Goal: Transaction & Acquisition: Download file/media

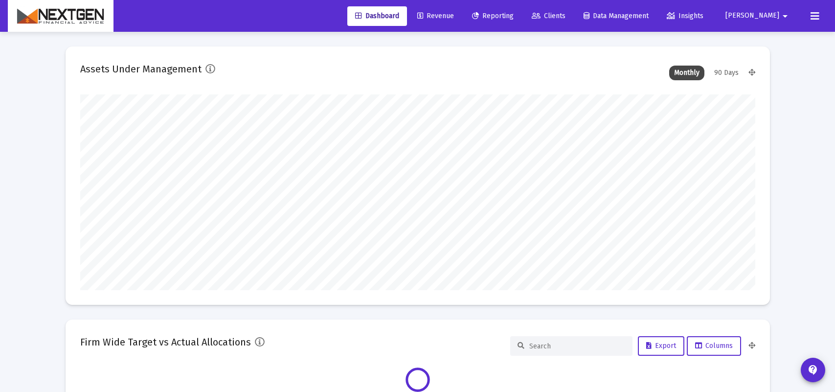
type input "[DATE]"
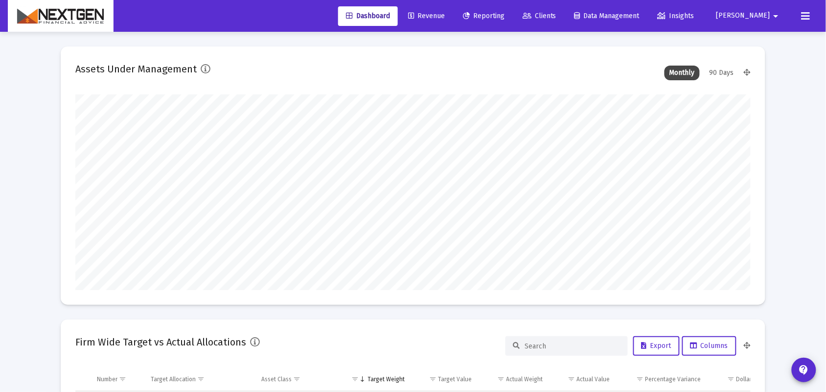
scroll to position [196, 315]
click at [445, 13] on span "Revenue" at bounding box center [426, 16] width 37 height 8
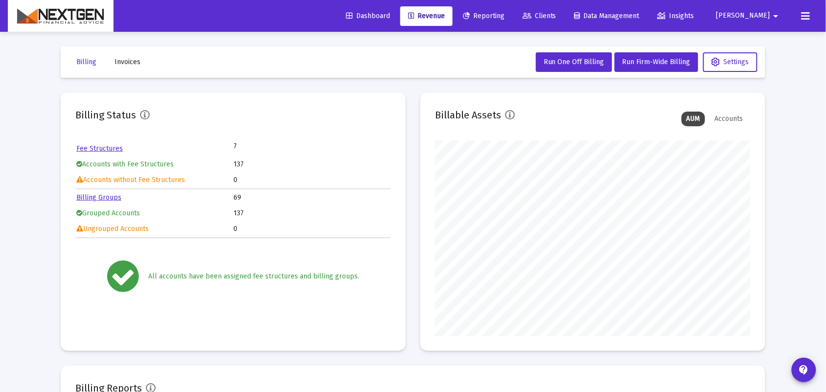
scroll to position [196, 315]
click at [125, 62] on span "Invoices" at bounding box center [127, 62] width 26 height 8
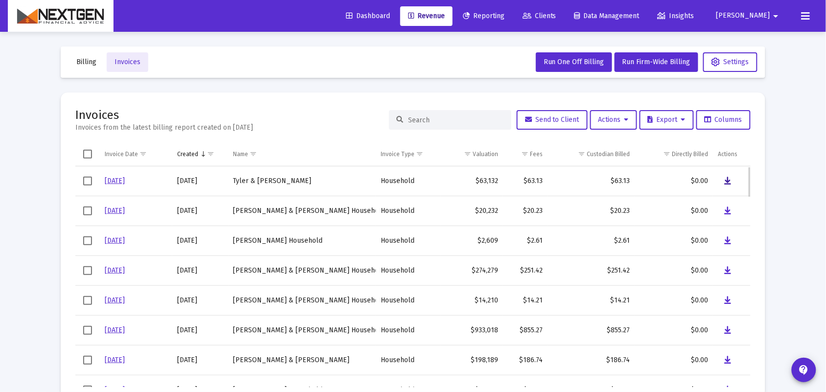
click at [725, 180] on icon "Data grid" at bounding box center [727, 181] width 7 height 12
click at [384, 78] on div "Billing Invoices Run One Off Billing Run Firm-Wide Billing Settings Invoices In…" at bounding box center [413, 224] width 734 height 384
click at [84, 69] on button "Billing" at bounding box center [86, 62] width 36 height 20
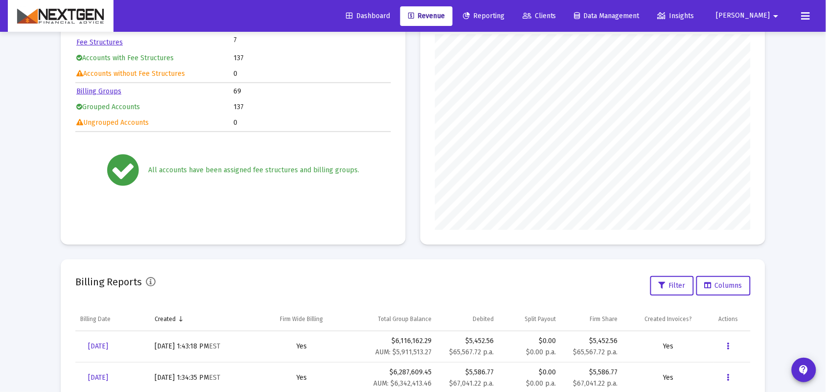
scroll to position [259, 0]
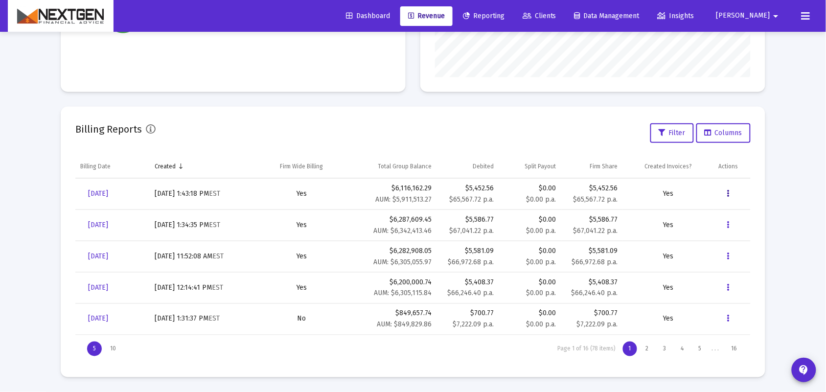
click at [729, 194] on icon "Data grid" at bounding box center [728, 194] width 2 height 12
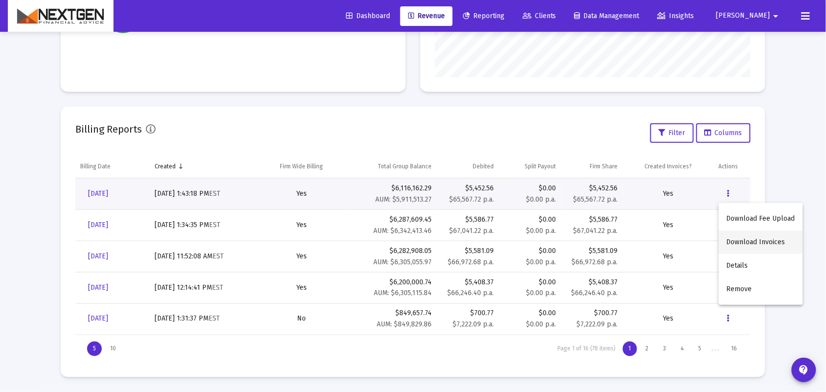
click at [745, 238] on button "Download Invoices" at bounding box center [760, 241] width 84 height 23
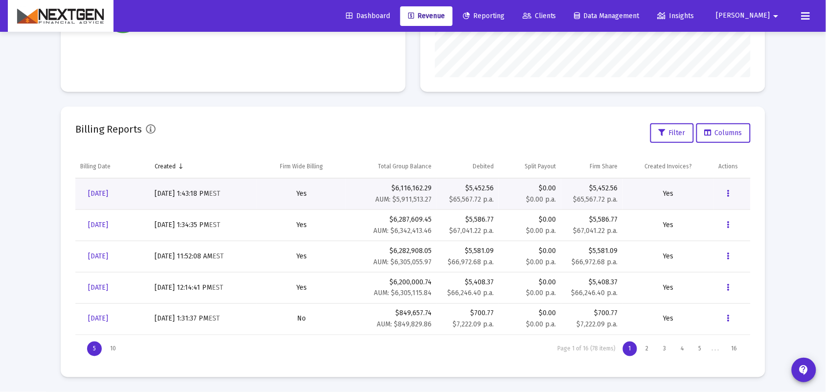
click at [223, 109] on mat-card "Billing Reports Filter Columns Billing Date Created Firm Wide Billing Total Gro…" at bounding box center [413, 242] width 704 height 270
